Goal: Task Accomplishment & Management: Manage account settings

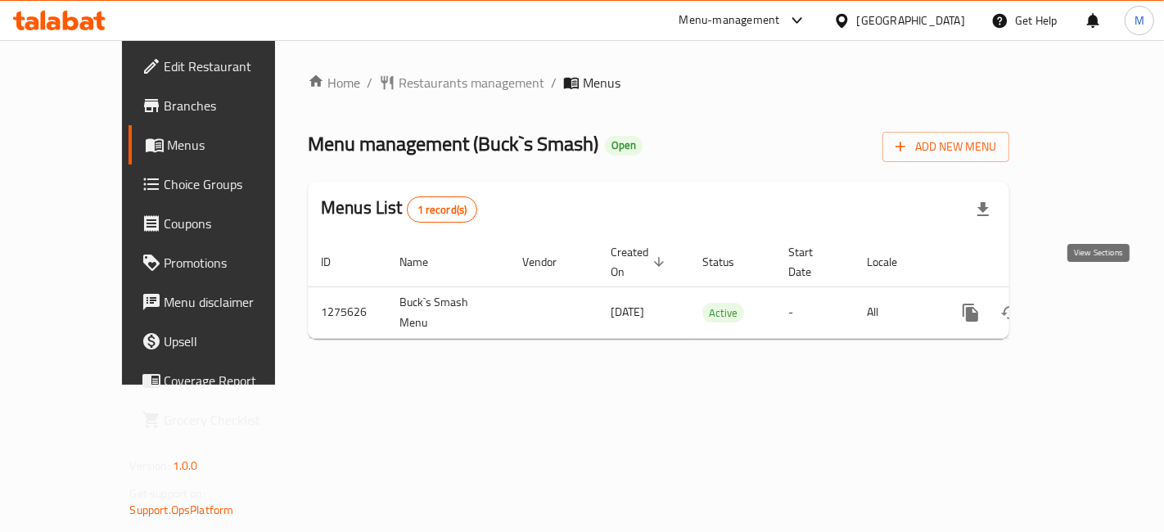
click at [1109, 296] on link "enhanced table" at bounding box center [1088, 312] width 39 height 39
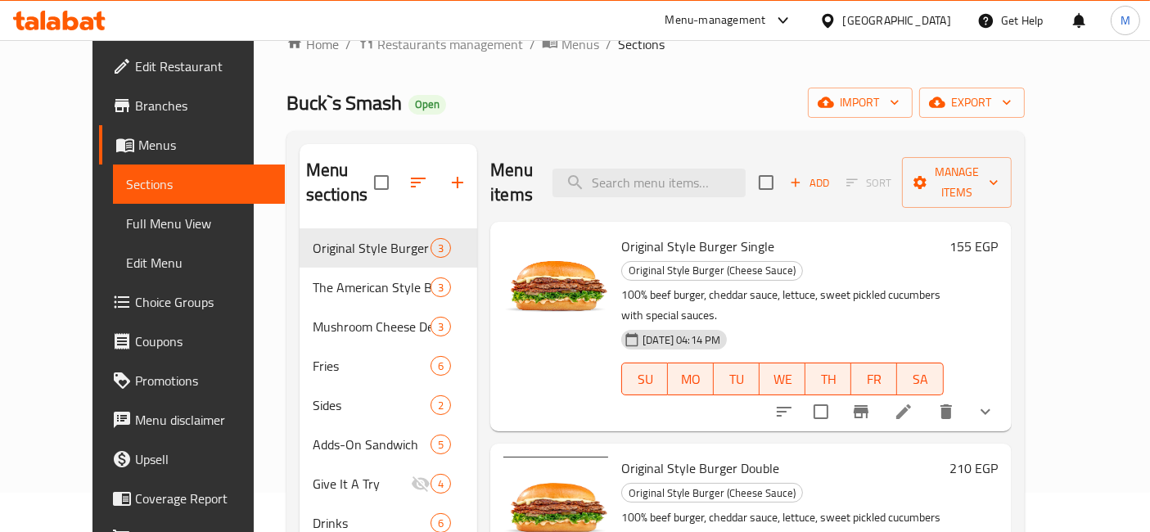
scroll to position [29, 0]
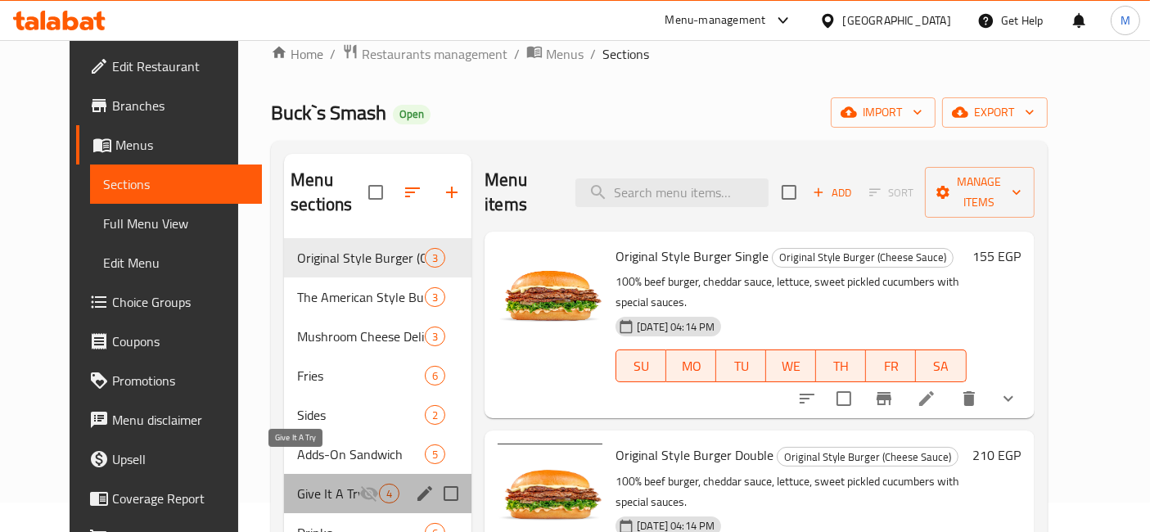
click at [323, 484] on span "Give It A Try" at bounding box center [328, 494] width 62 height 20
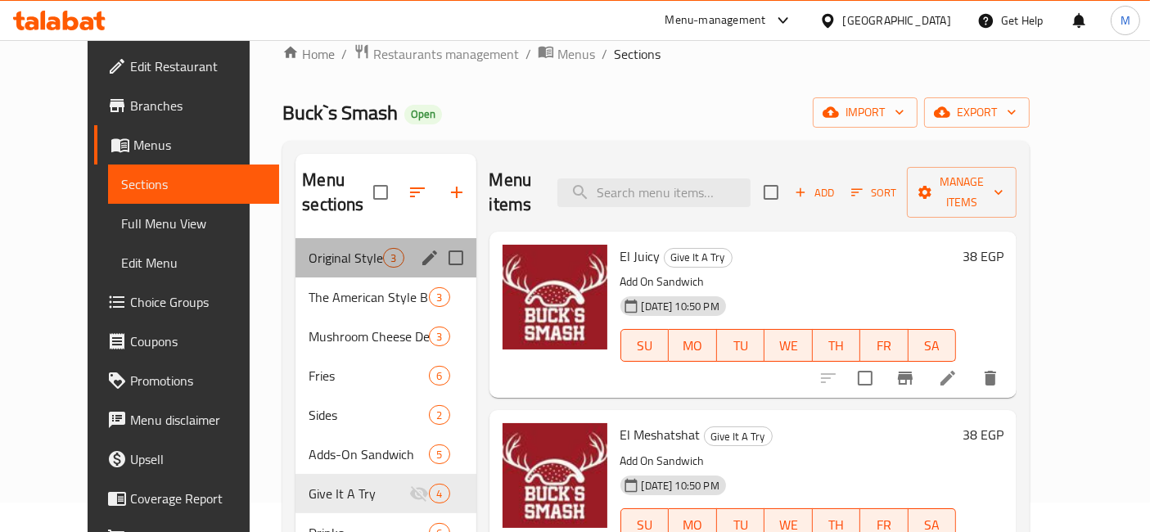
click at [334, 246] on div "Original Style Burger (Cheese Sauce) 3" at bounding box center [386, 257] width 180 height 39
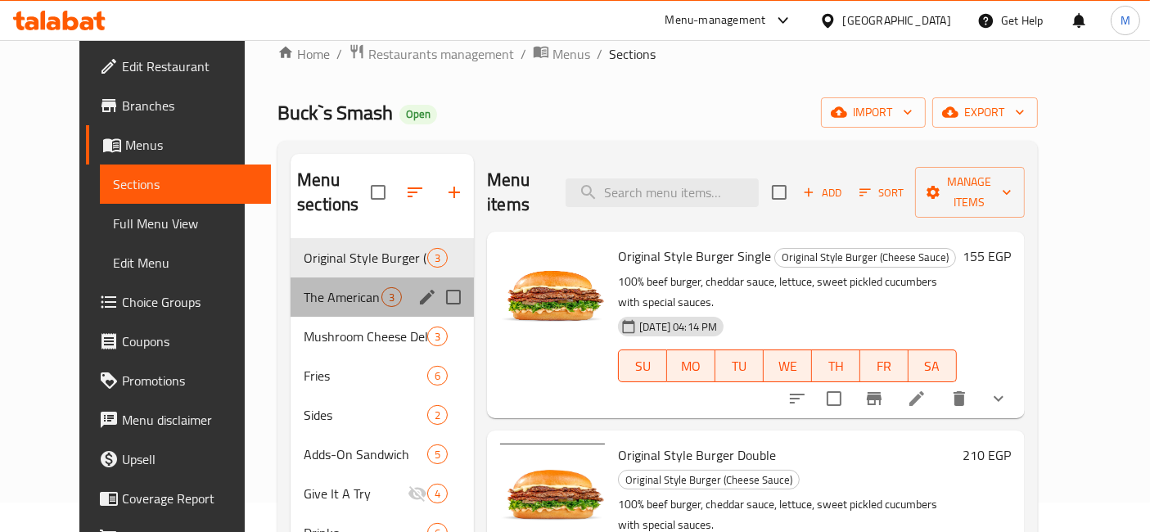
click at [339, 284] on div "The American Style Burger (Chees Slices) 3" at bounding box center [382, 297] width 183 height 39
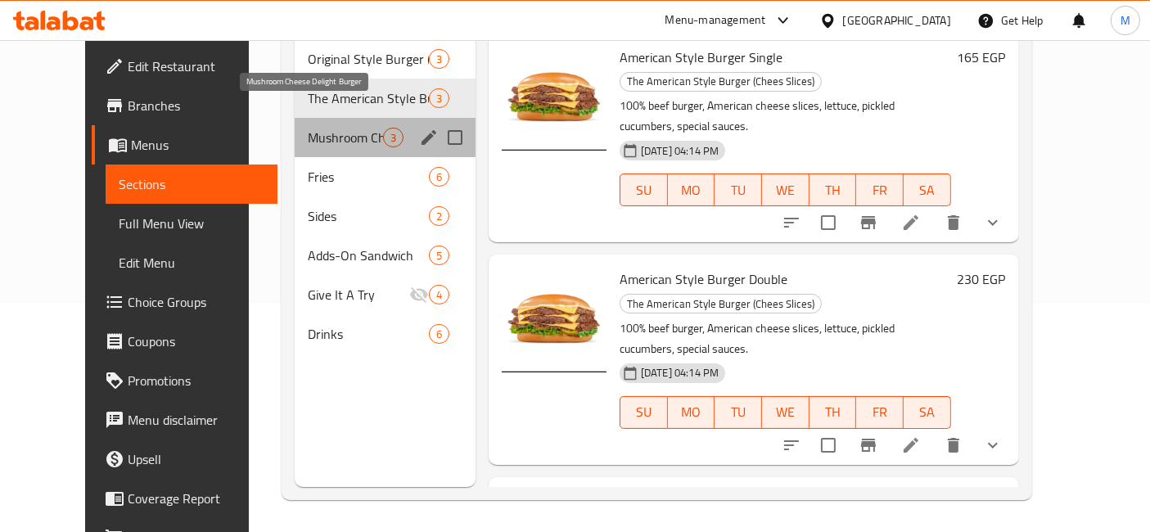
click at [308, 128] on span "Mushroom Cheese Delight Burger" at bounding box center [345, 138] width 75 height 20
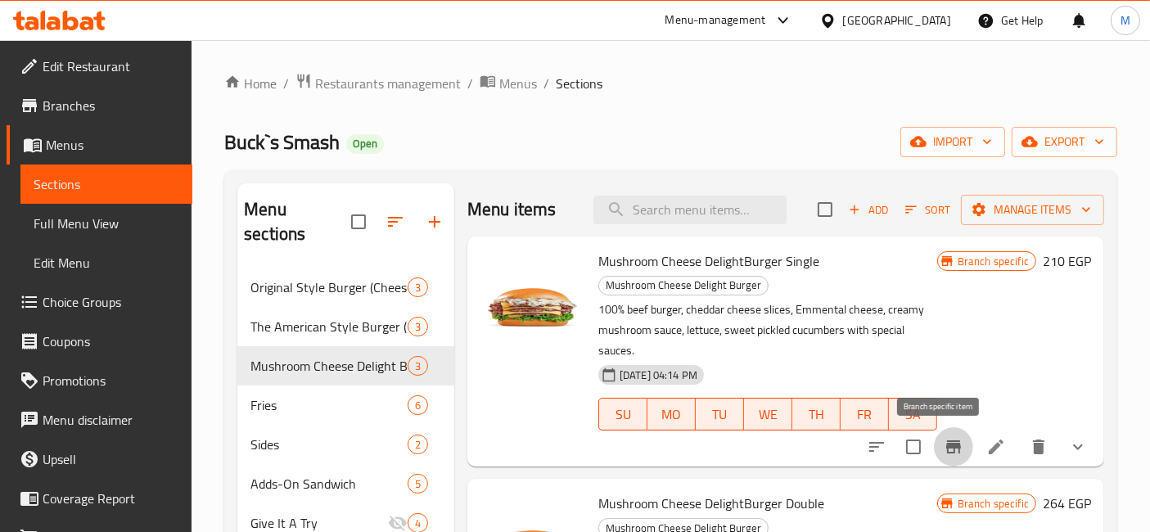
click at [951, 441] on button "Branch-specific-item" at bounding box center [953, 446] width 39 height 39
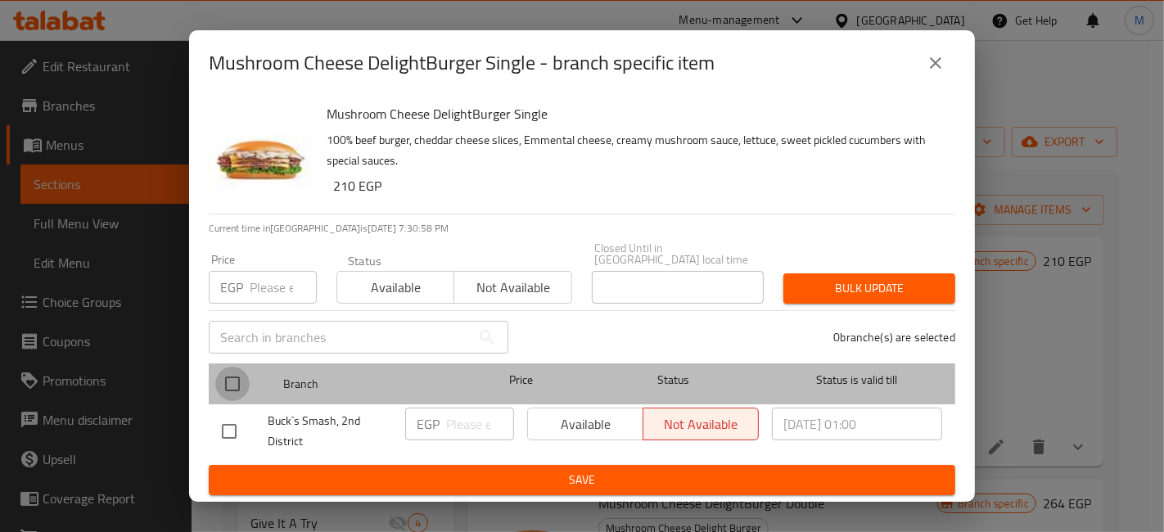
click at [243, 367] on input "checkbox" at bounding box center [232, 384] width 34 height 34
checkbox input "true"
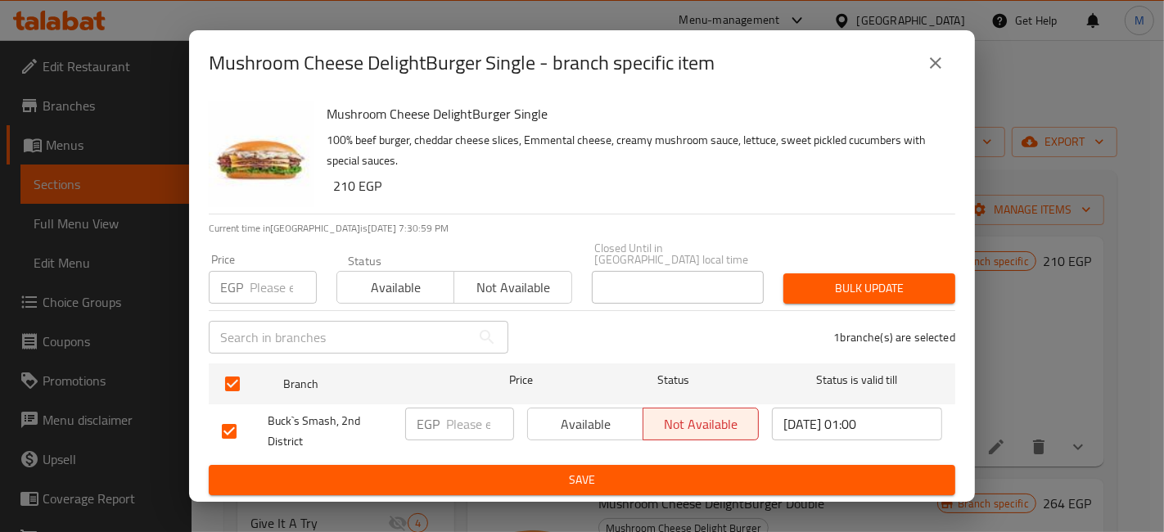
click at [568, 427] on span "Available" at bounding box center [586, 425] width 102 height 24
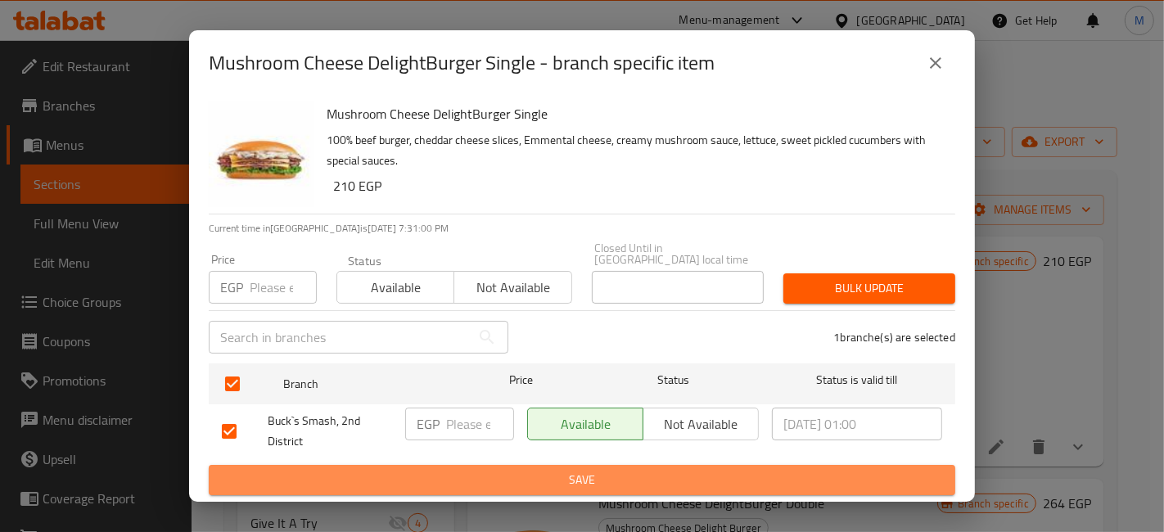
click at [592, 470] on span "Save" at bounding box center [582, 480] width 721 height 20
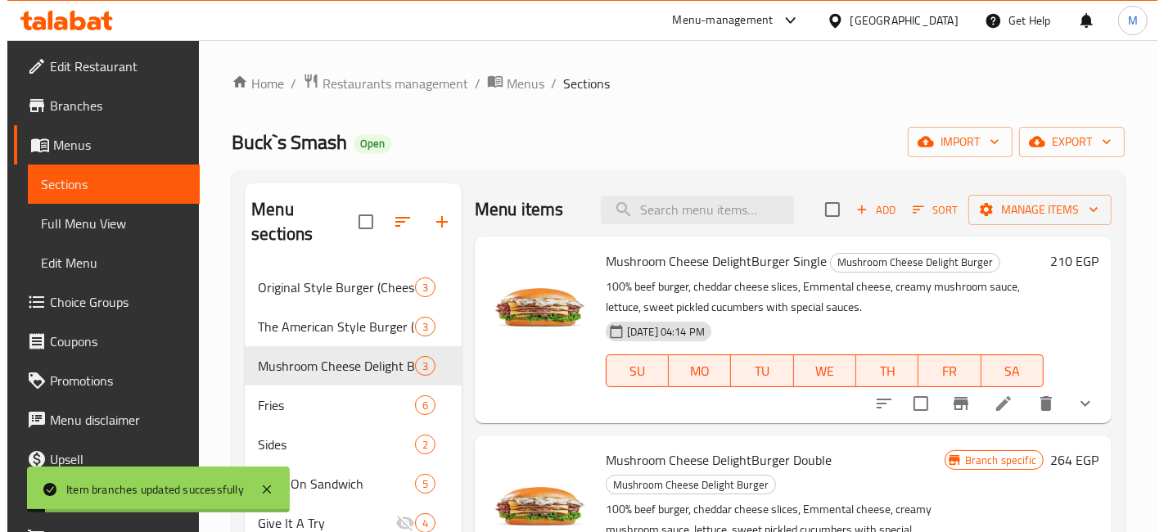
scroll to position [165, 0]
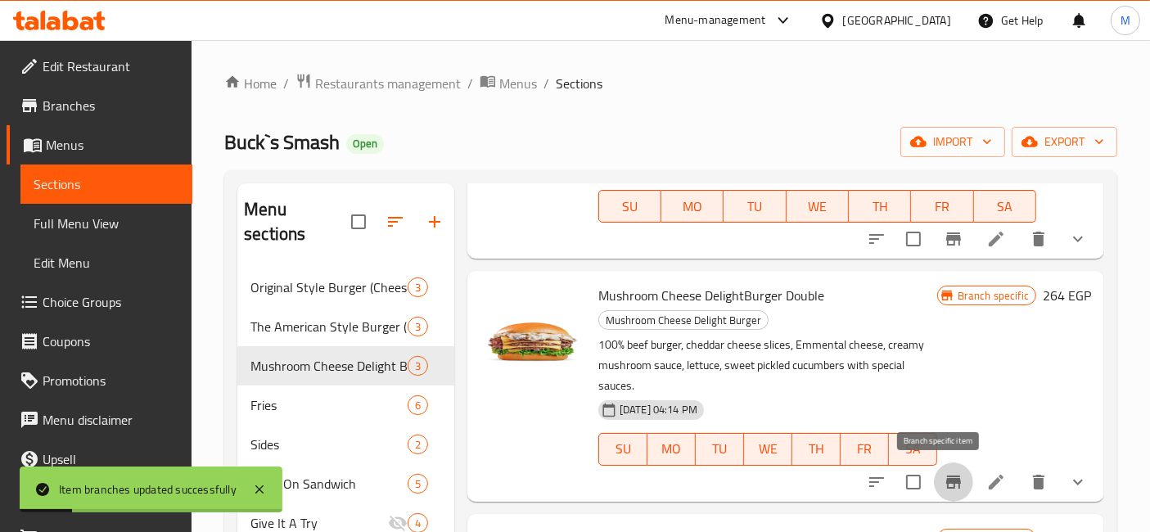
click at [944, 485] on icon "Branch-specific-item" at bounding box center [954, 482] width 20 height 20
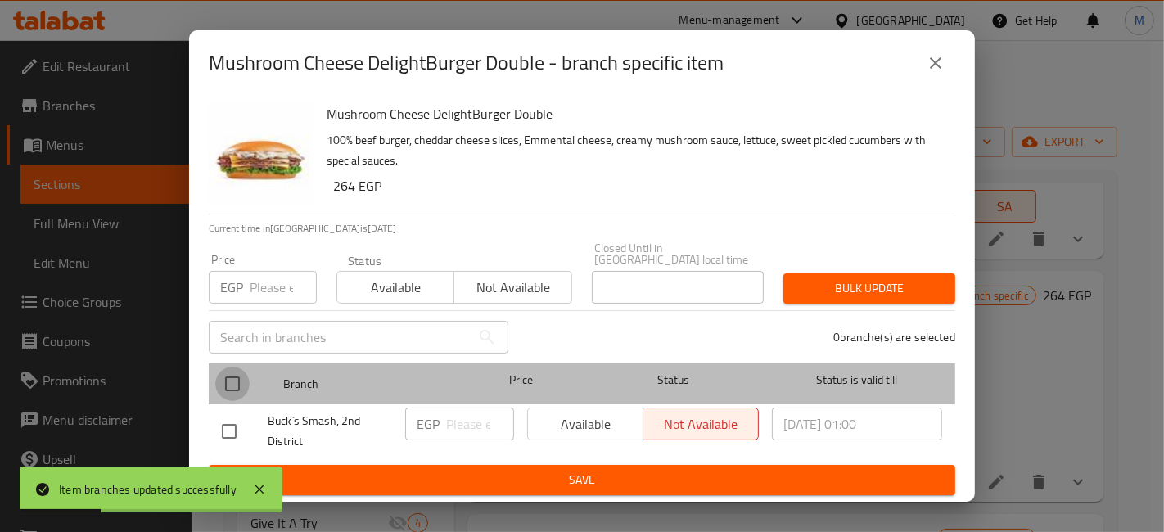
click at [247, 367] on input "checkbox" at bounding box center [232, 384] width 34 height 34
checkbox input "true"
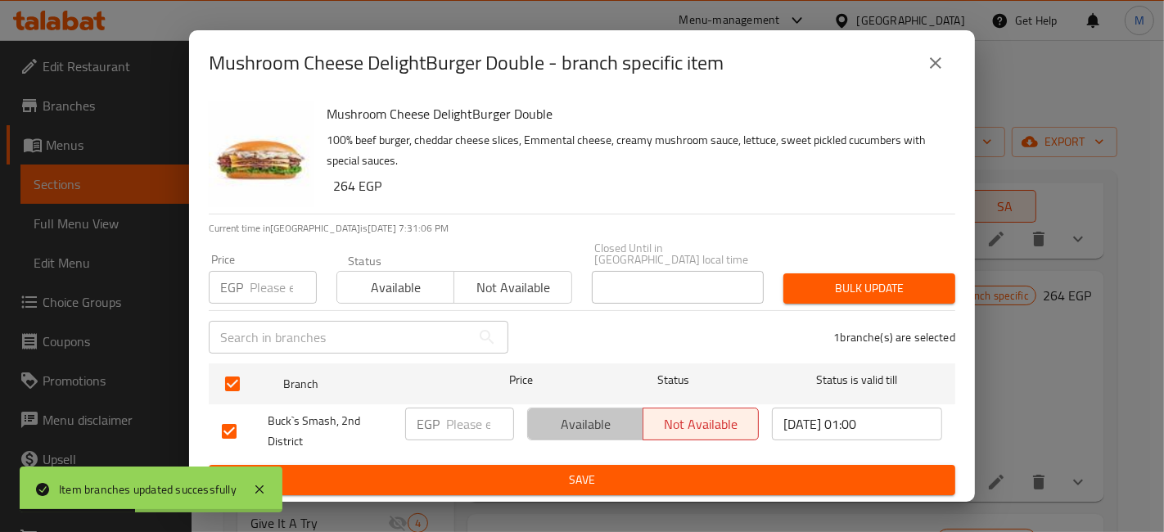
click at [558, 408] on button "Available" at bounding box center [585, 424] width 116 height 33
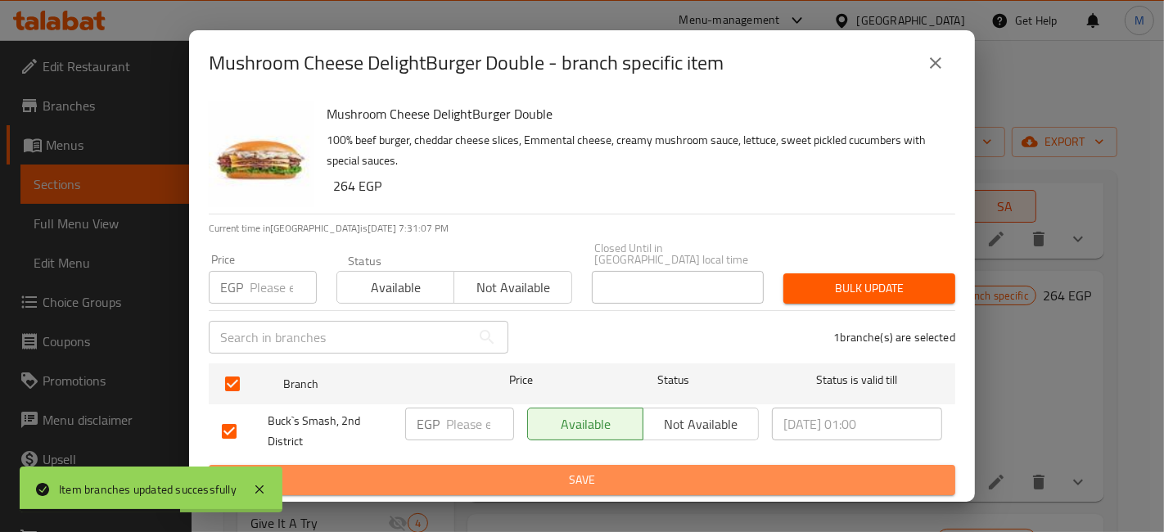
click at [604, 470] on span "Save" at bounding box center [582, 480] width 721 height 20
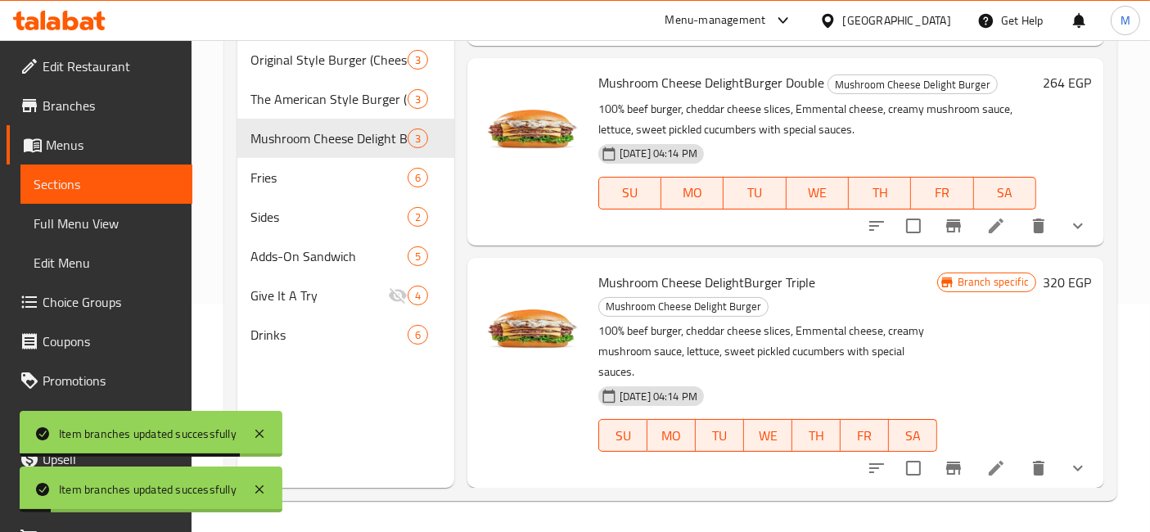
scroll to position [149, 0]
click at [947, 459] on icon "Branch-specific-item" at bounding box center [954, 469] width 20 height 20
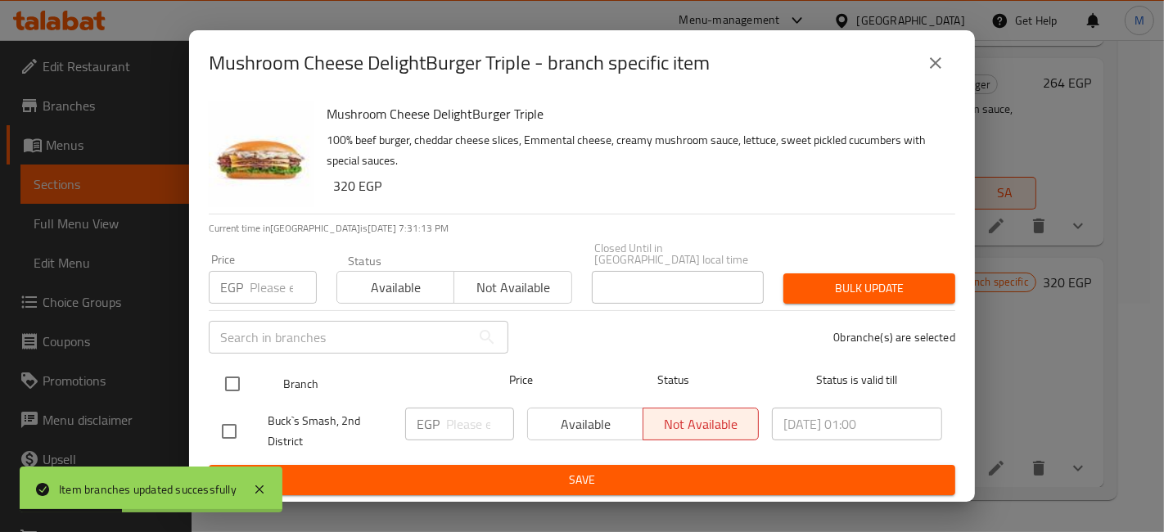
click at [230, 369] on input "checkbox" at bounding box center [232, 384] width 34 height 34
checkbox input "true"
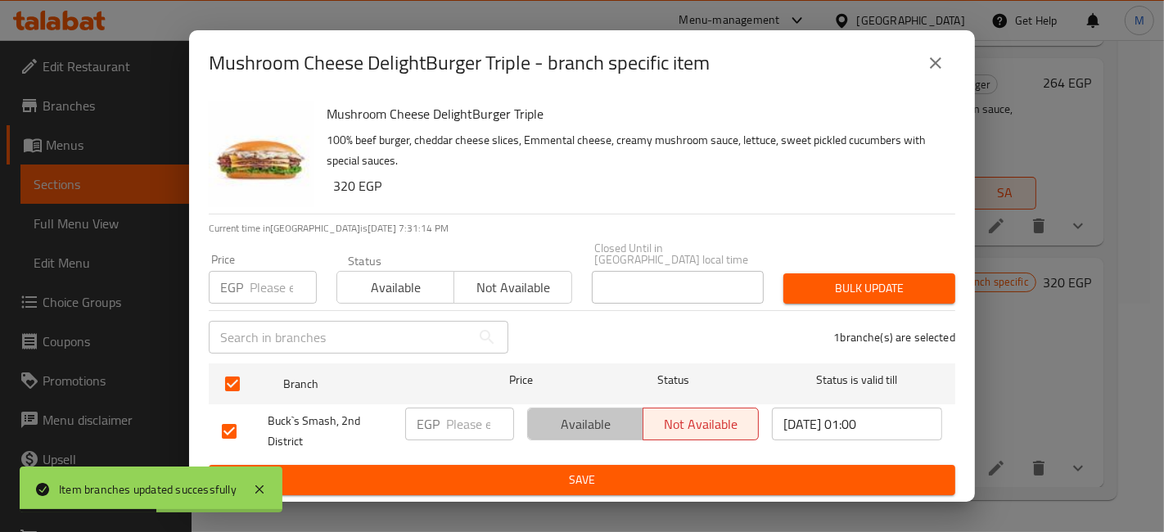
click at [583, 425] on span "Available" at bounding box center [586, 425] width 102 height 24
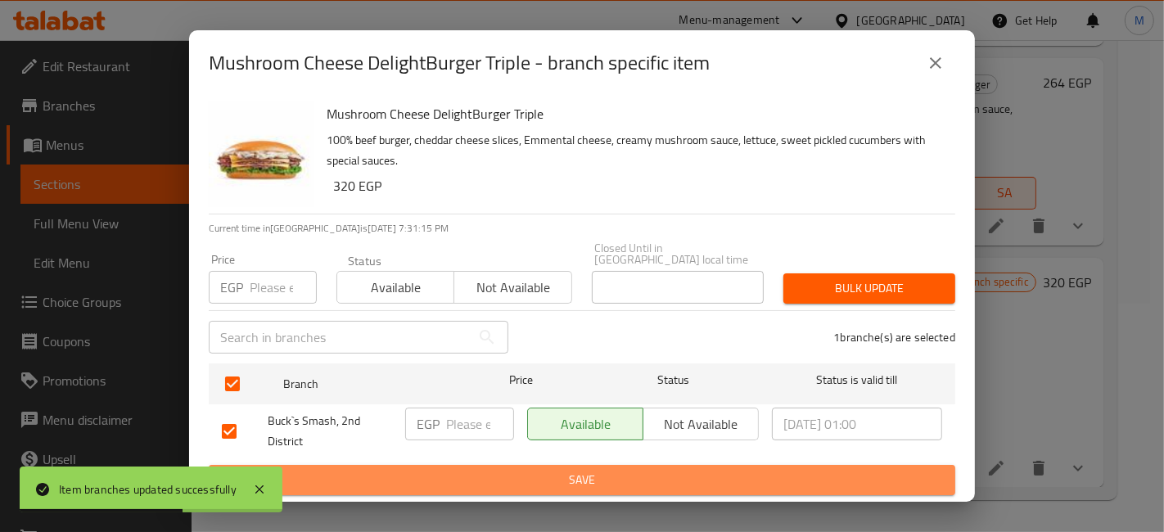
click at [580, 478] on span "Save" at bounding box center [582, 480] width 721 height 20
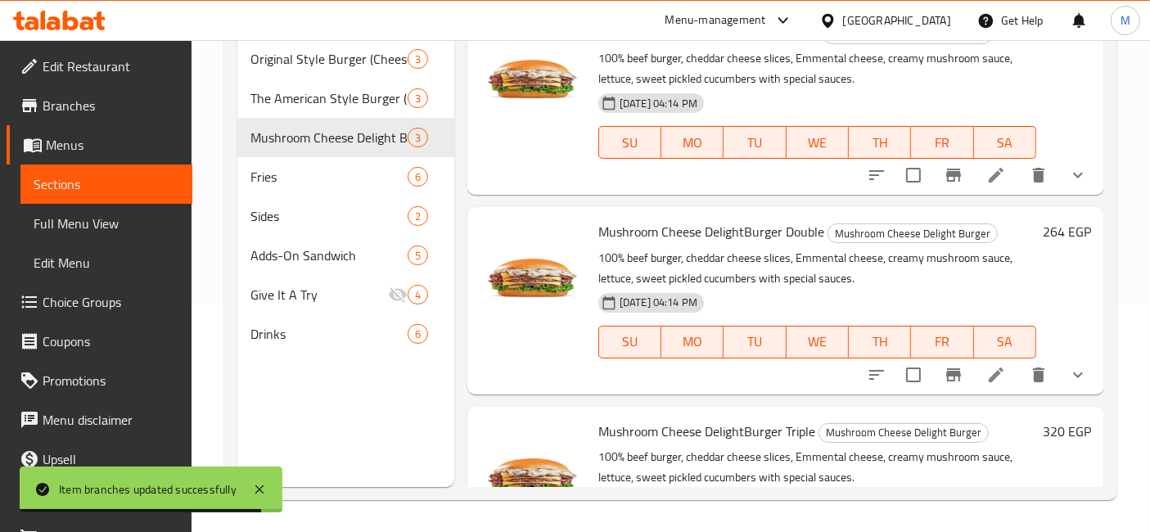
scroll to position [0, 0]
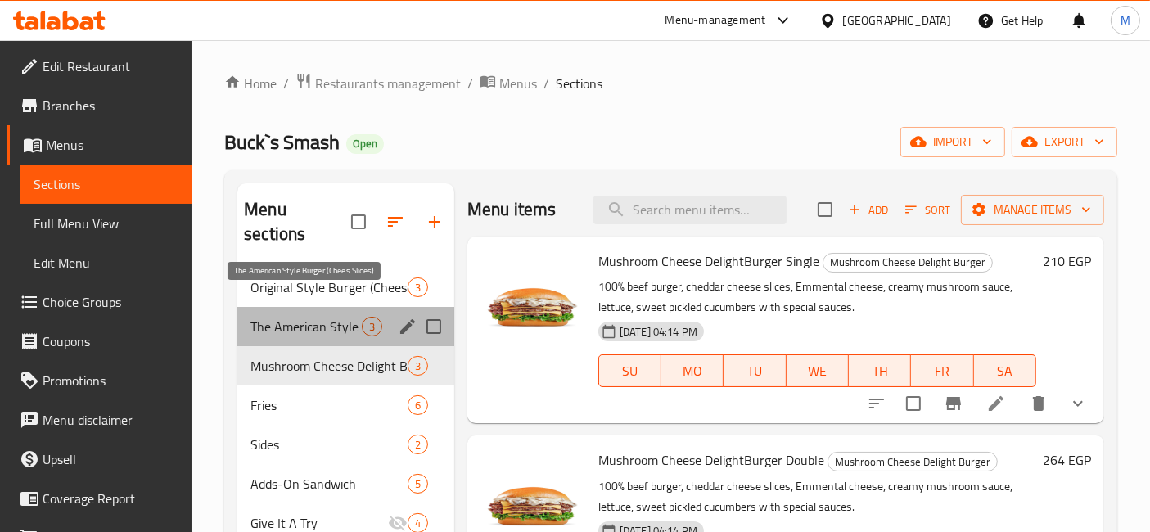
click at [355, 317] on span "The American Style Burger (Chees Slices)" at bounding box center [306, 327] width 111 height 20
